Goal: Navigation & Orientation: Find specific page/section

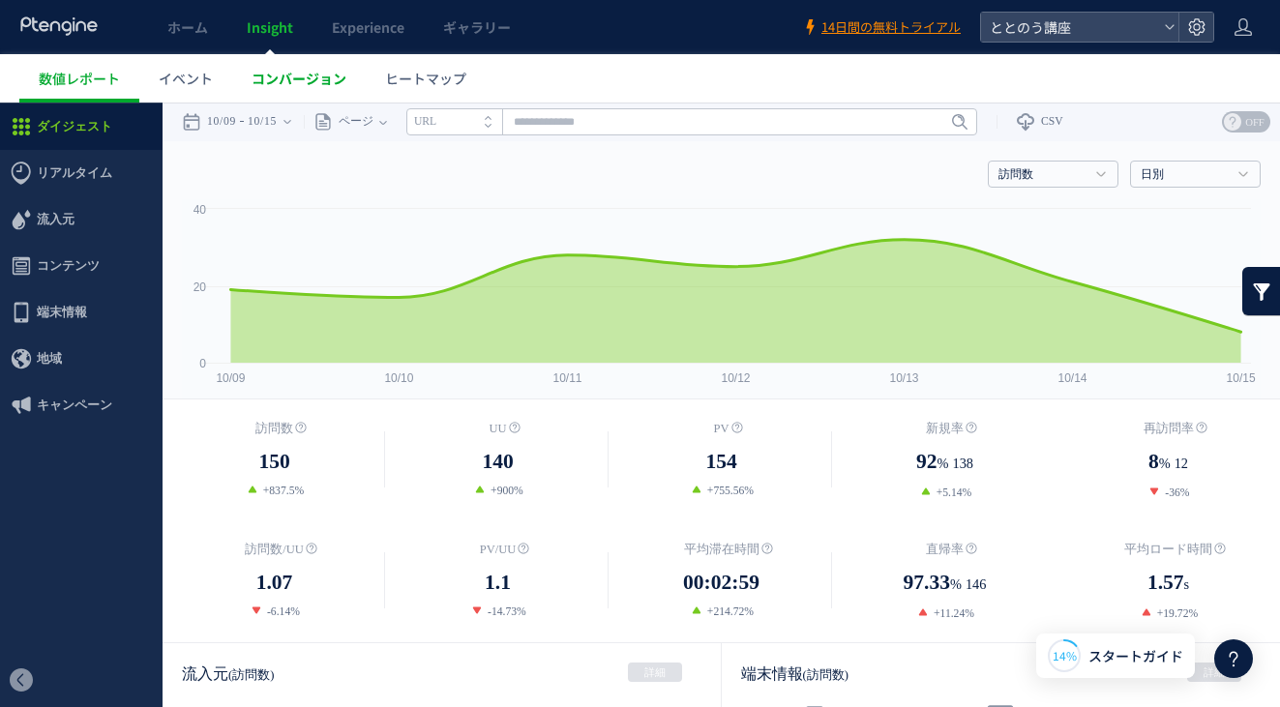
click at [308, 77] on span "コンバージョン" at bounding box center [299, 78] width 95 height 19
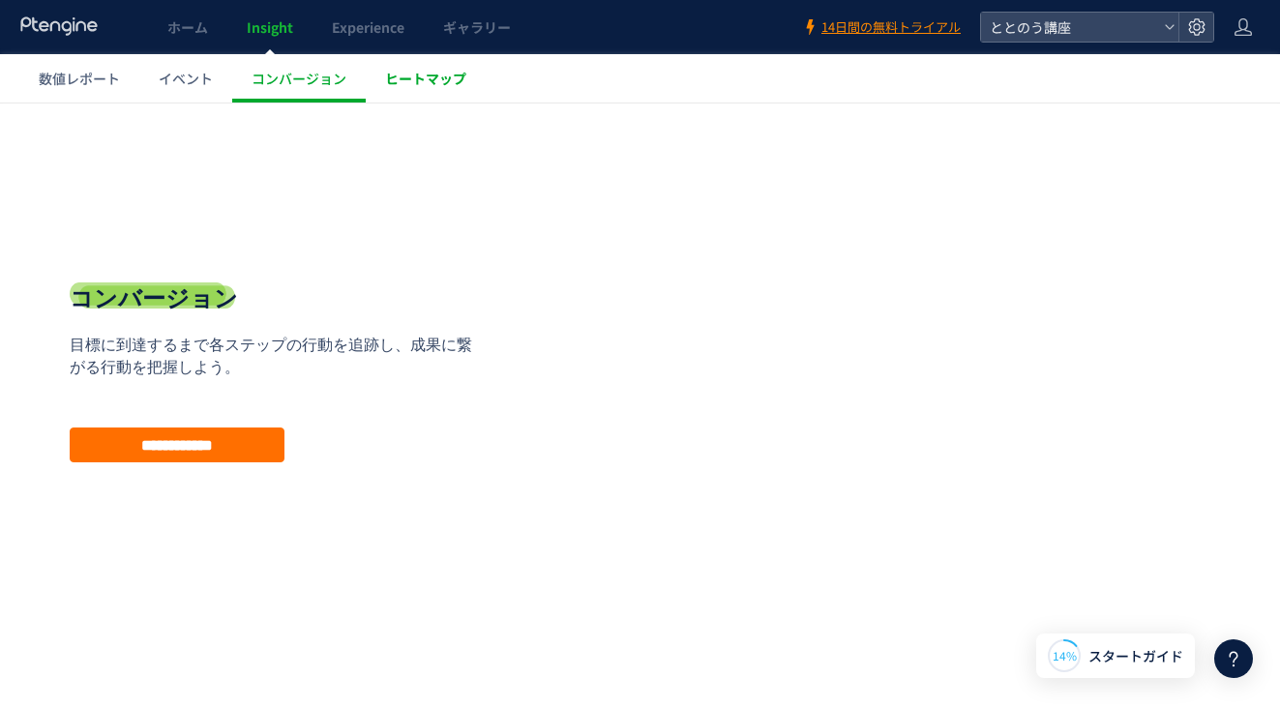
click at [404, 79] on span "ヒートマップ" at bounding box center [425, 78] width 81 height 19
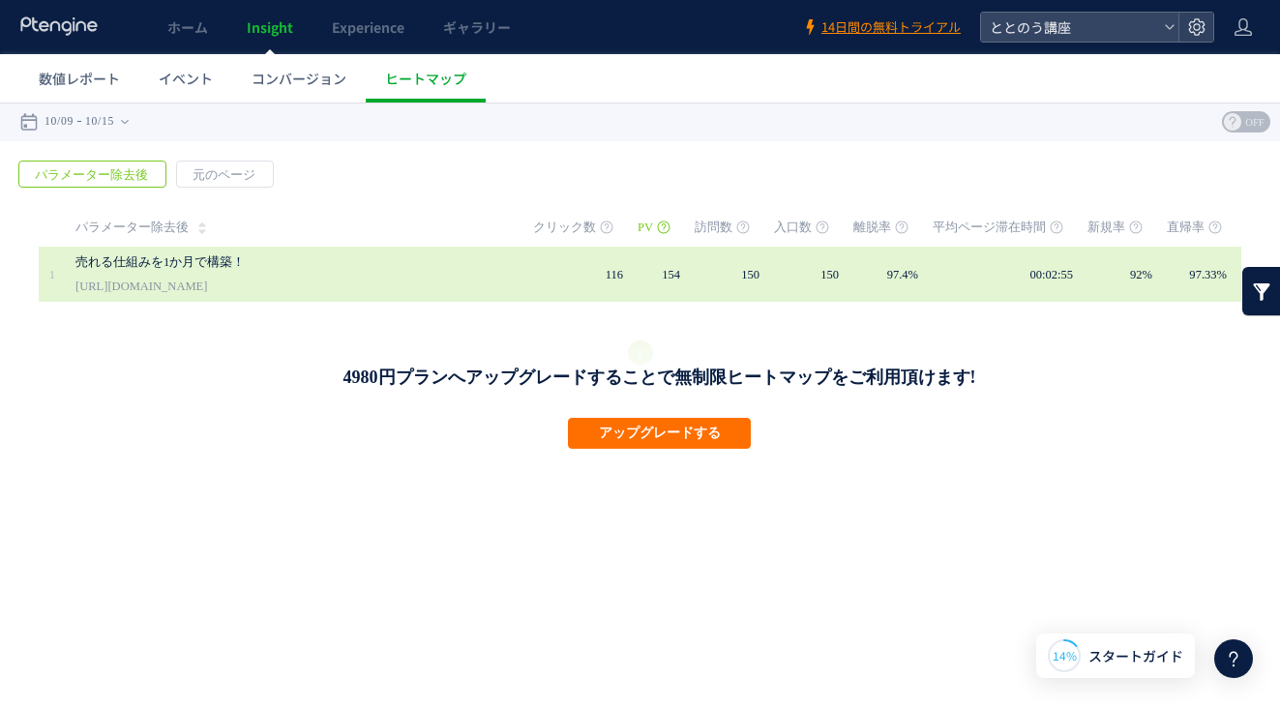
click at [692, 272] on td "154" at bounding box center [666, 274] width 57 height 55
